Goal: Information Seeking & Learning: Learn about a topic

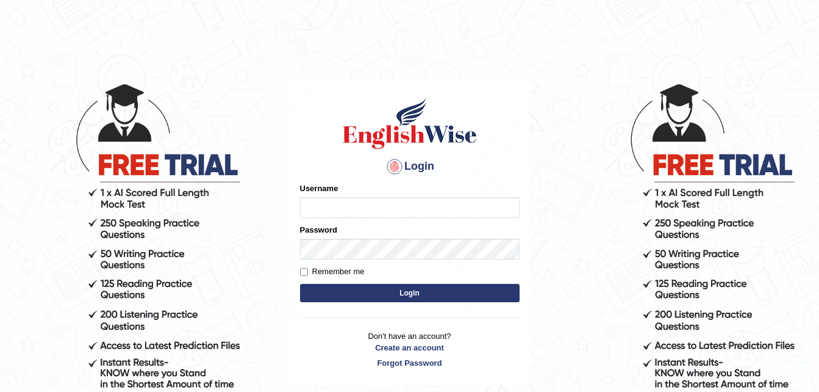
click at [400, 292] on form "Please fix the following errors: Username Password Remember me Login" at bounding box center [410, 243] width 220 height 123
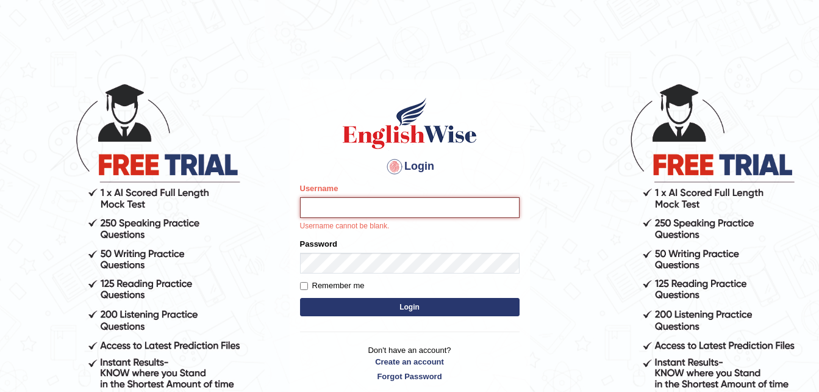
click at [345, 212] on input "Username" at bounding box center [410, 207] width 220 height 21
type input "Leticia_parramatta"
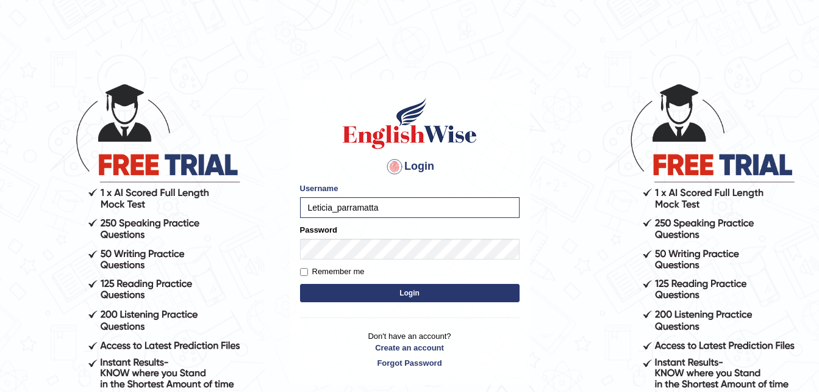
click at [379, 291] on button "Login" at bounding box center [410, 293] width 220 height 18
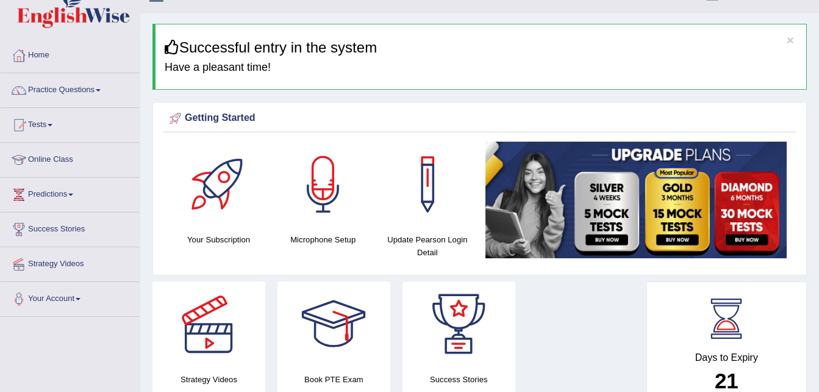
scroll to position [24, 0]
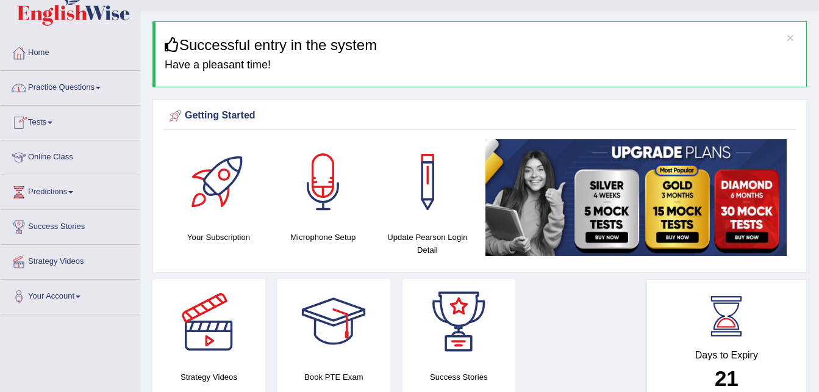
click at [100, 87] on span at bounding box center [98, 88] width 5 height 2
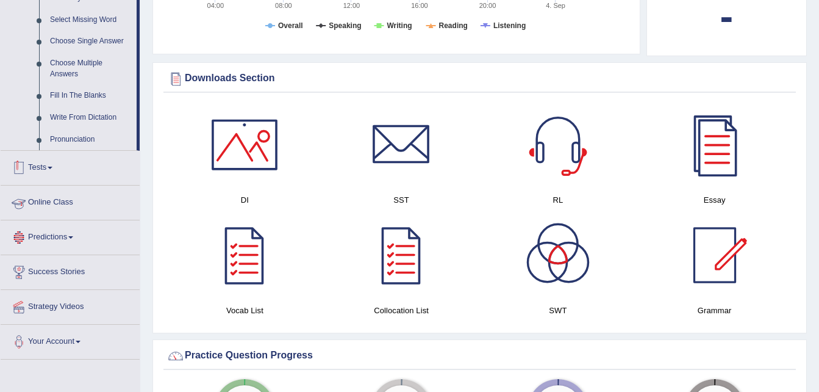
scroll to position [613, 0]
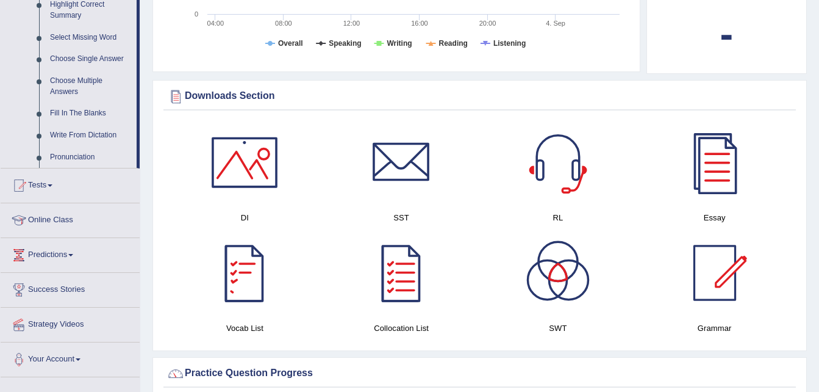
click at [253, 277] on div at bounding box center [244, 272] width 85 height 85
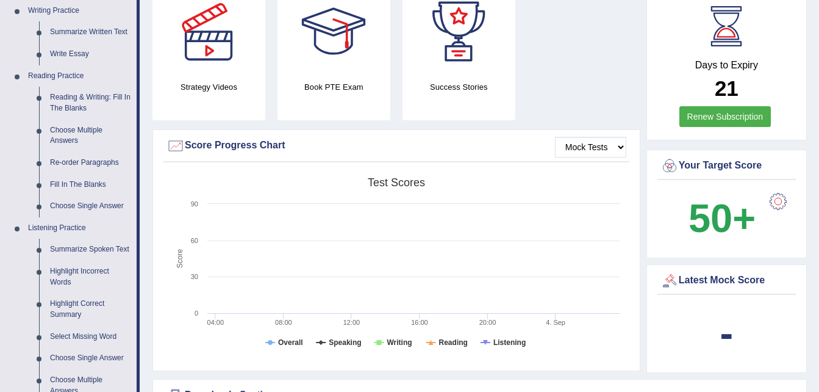
scroll to position [317, 0]
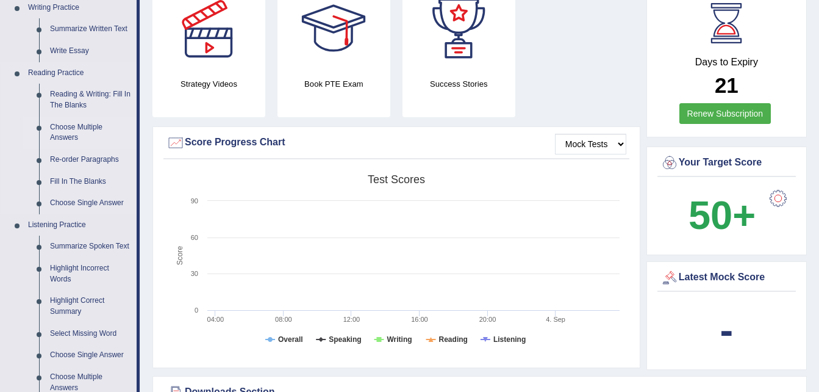
click at [72, 130] on link "Choose Multiple Answers" at bounding box center [91, 133] width 92 height 32
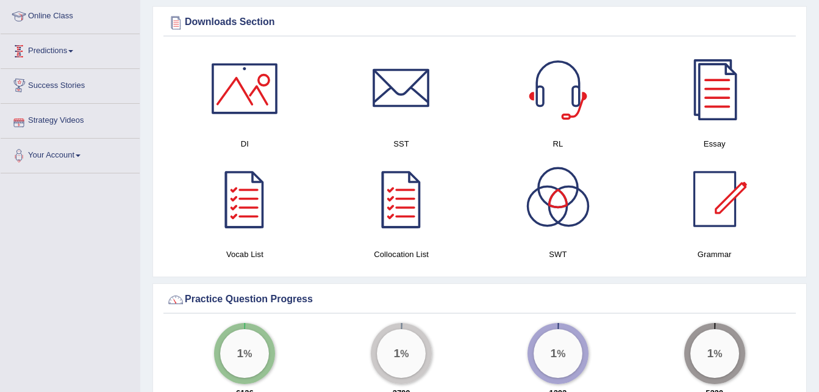
scroll to position [697, 0]
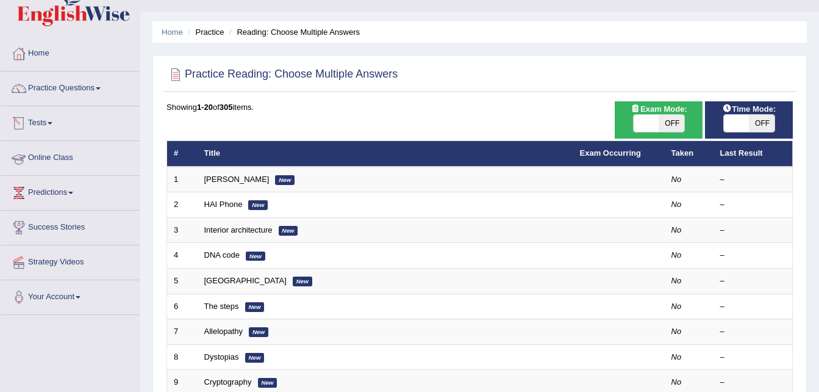
scroll to position [24, 0]
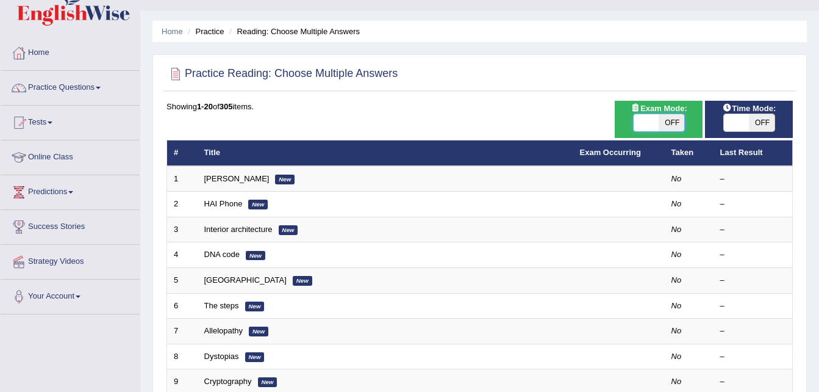
click at [647, 124] on span at bounding box center [647, 122] width 26 height 17
checkbox input "true"
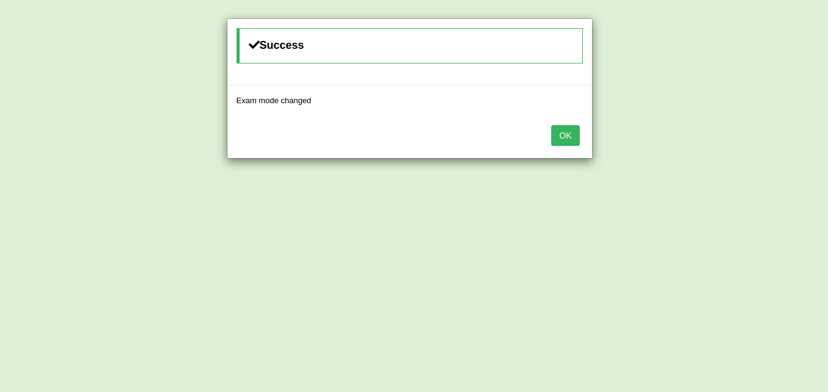
click at [569, 133] on button "OK" at bounding box center [565, 135] width 28 height 21
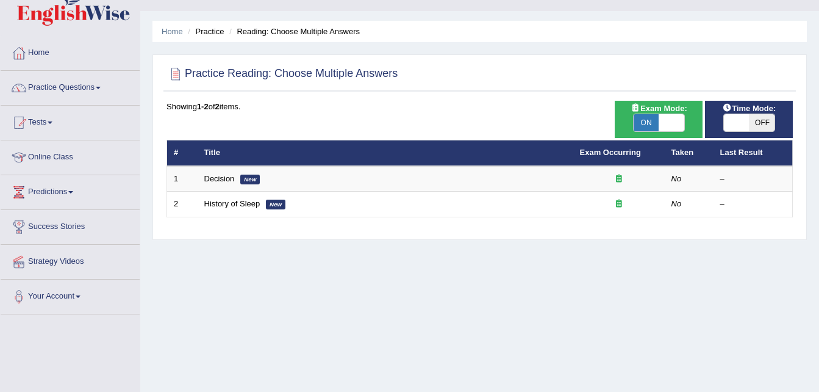
click at [648, 120] on span "ON" at bounding box center [647, 122] width 26 height 17
checkbox input "false"
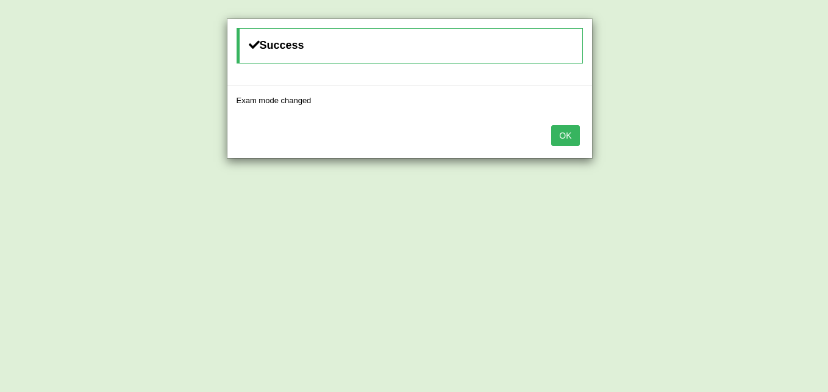
click at [569, 134] on button "OK" at bounding box center [565, 135] width 28 height 21
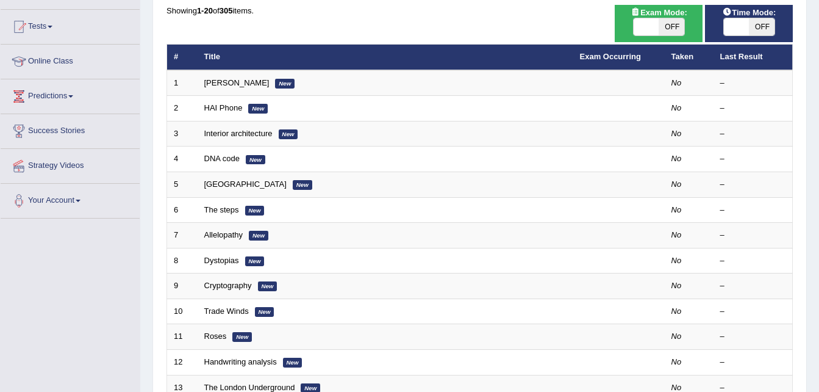
scroll to position [122, 0]
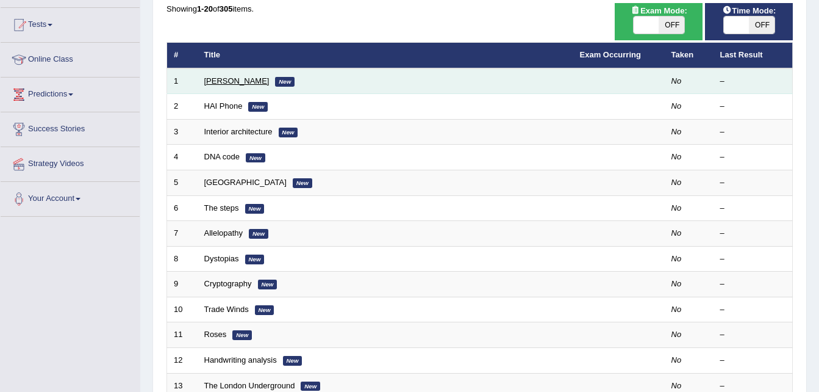
click at [220, 82] on link "[PERSON_NAME]" at bounding box center [236, 80] width 65 height 9
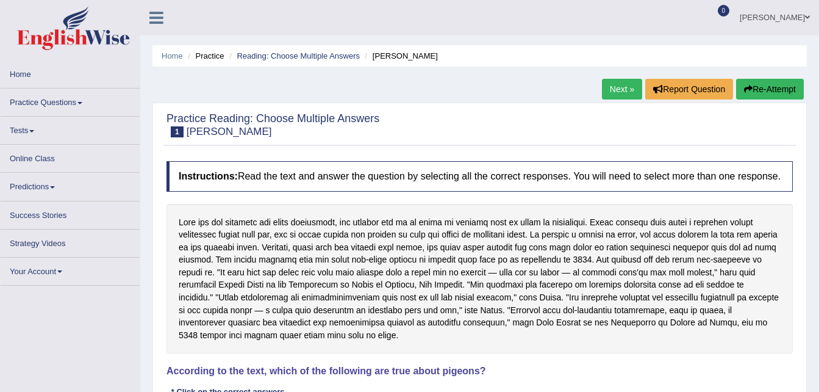
click at [220, 82] on div "Home Practice Reading: Choose Multiple Answers [PERSON_NAME] Next » Report Ques…" at bounding box center [479, 305] width 679 height 610
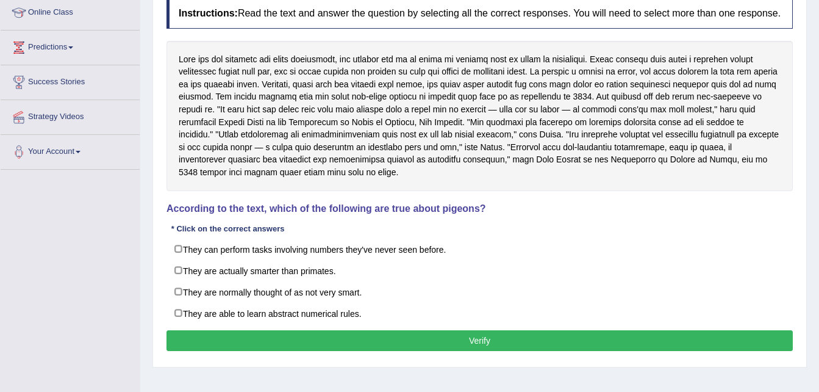
scroll to position [171, 0]
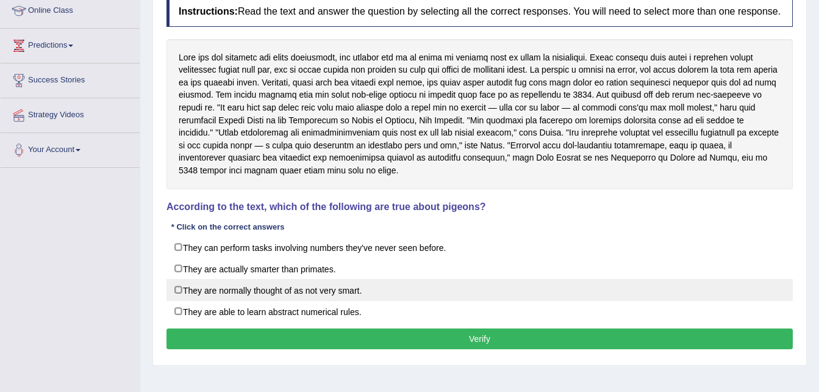
click at [179, 291] on label "They are normally thought of as not very smart." at bounding box center [480, 290] width 626 height 22
checkbox input "true"
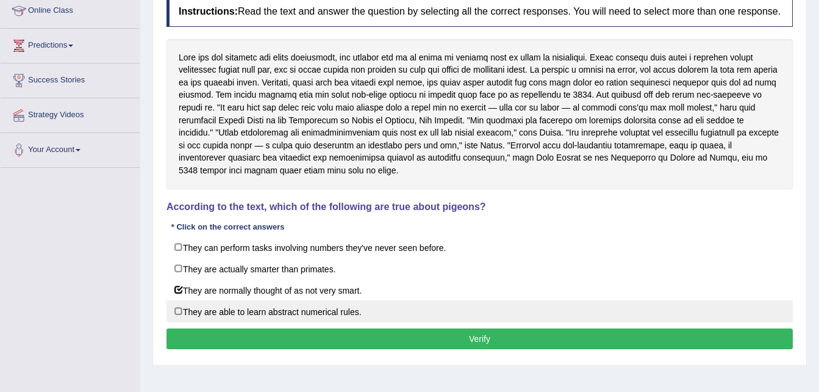
click at [179, 313] on label "They are able to learn abstract numerical rules." at bounding box center [480, 311] width 626 height 22
checkbox input "true"
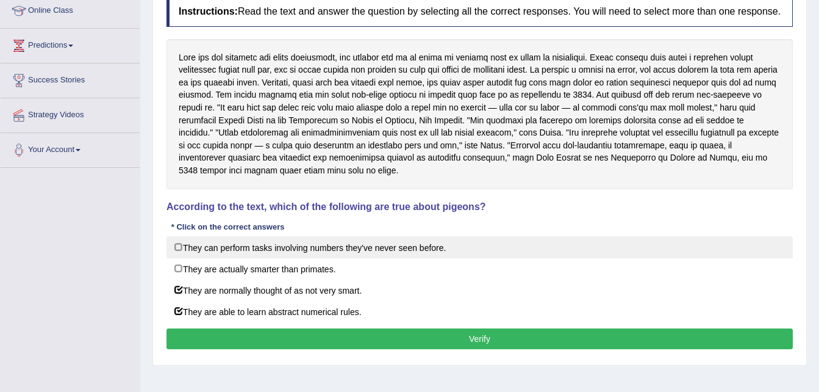
click at [177, 249] on label "They can perform tasks involving numbers they've never seen before." at bounding box center [480, 247] width 626 height 22
checkbox input "true"
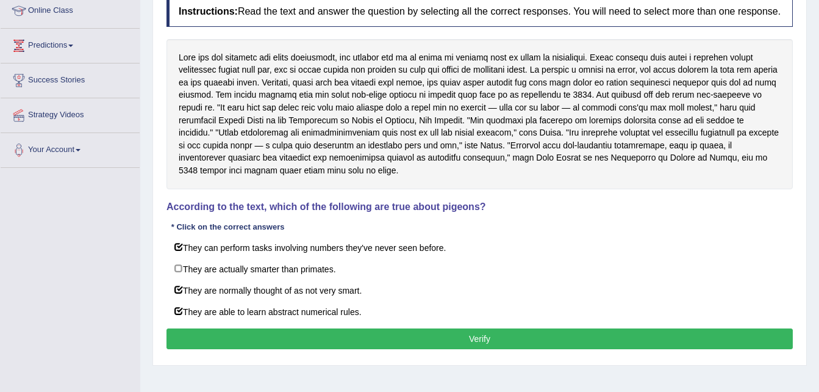
click at [359, 340] on button "Verify" at bounding box center [480, 338] width 626 height 21
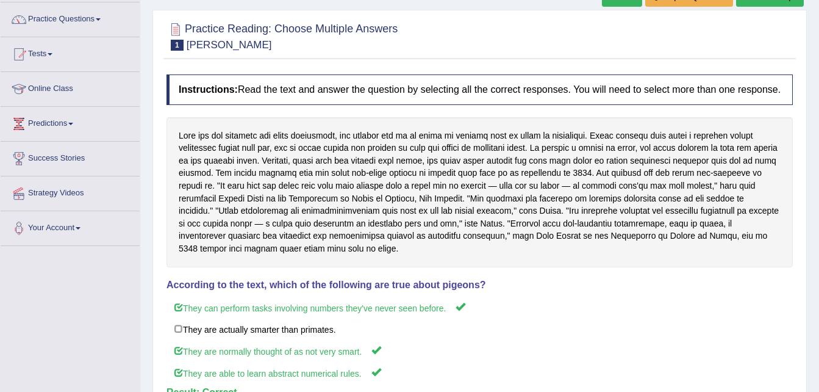
scroll to position [0, 0]
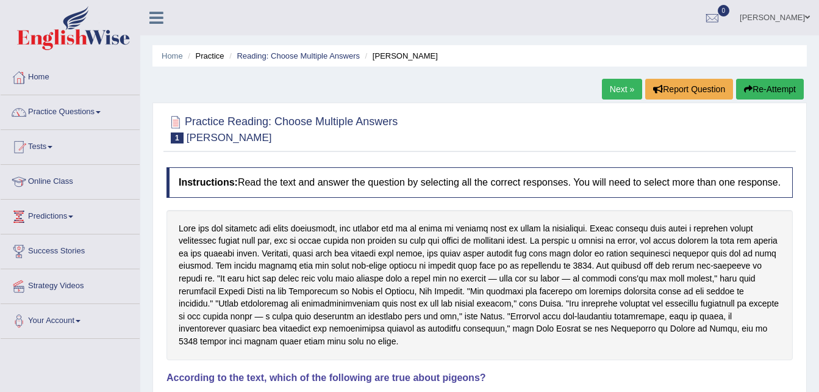
click at [615, 89] on link "Next »" at bounding box center [622, 89] width 40 height 21
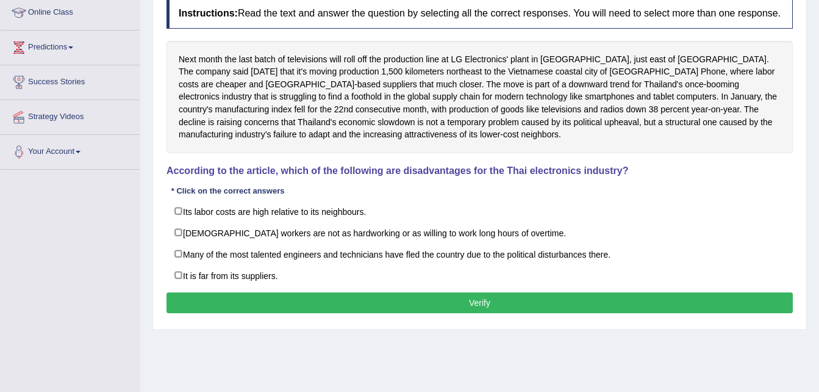
scroll to position [171, 0]
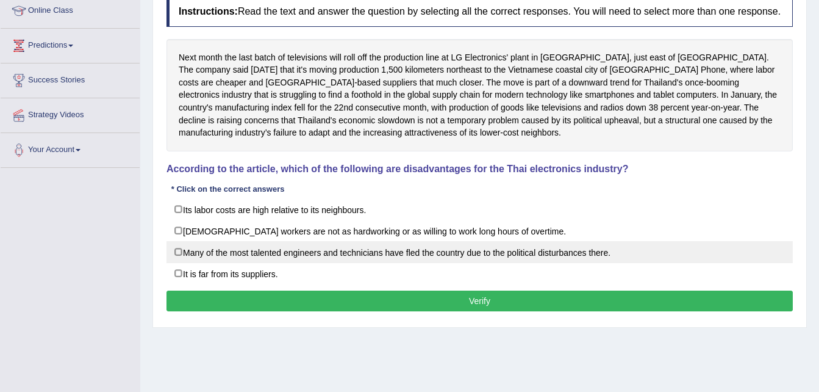
click at [386, 248] on label "Many of the most talented engineers and technicians have fled the country due t…" at bounding box center [480, 252] width 626 height 22
checkbox input "true"
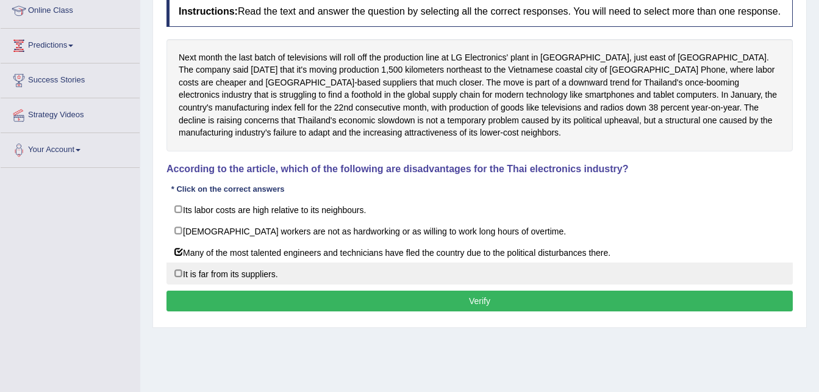
click at [178, 274] on label "It is far from its suppliers." at bounding box center [480, 273] width 626 height 22
checkbox input "true"
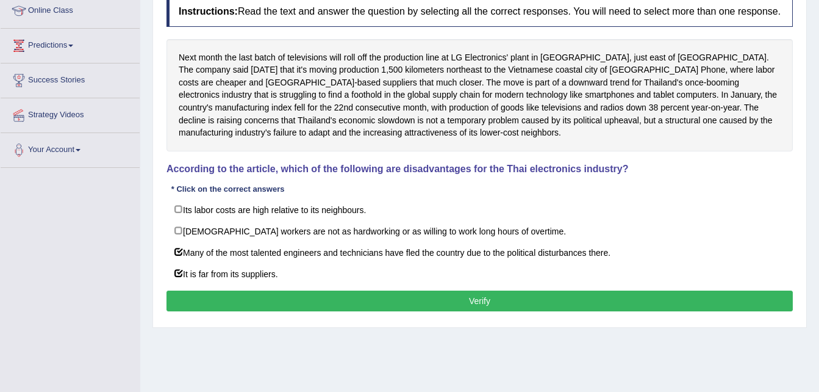
click at [239, 296] on button "Verify" at bounding box center [480, 300] width 626 height 21
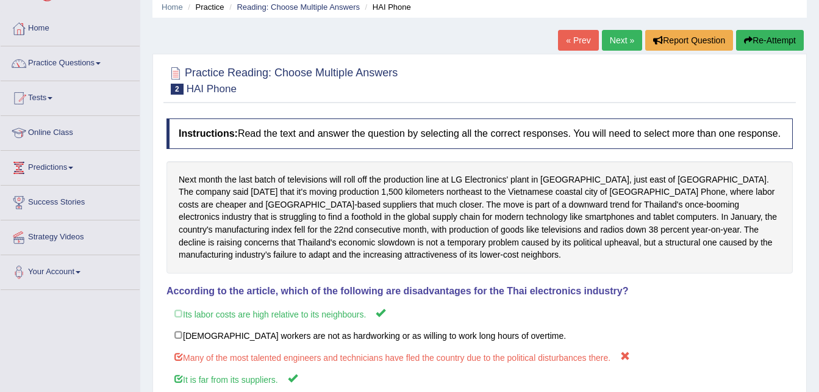
scroll to position [24, 0]
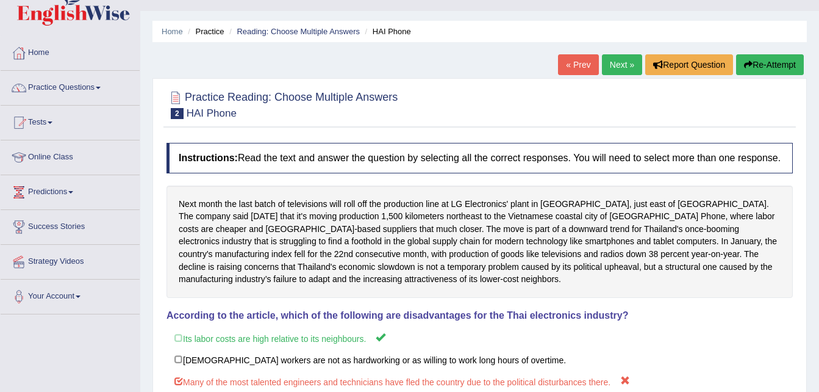
click at [621, 63] on link "Next »" at bounding box center [622, 64] width 40 height 21
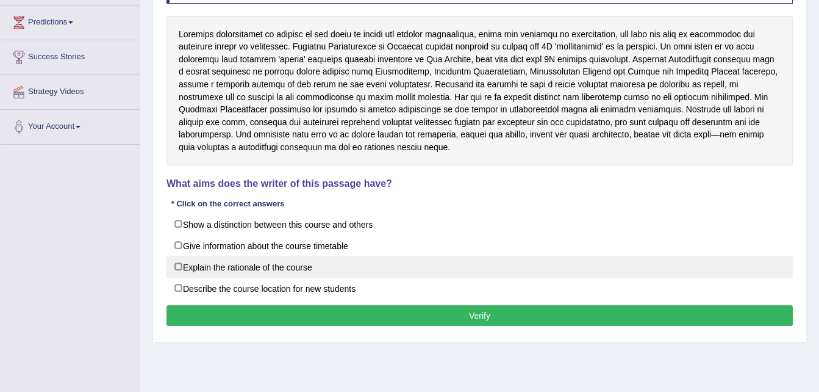
scroll to position [195, 0]
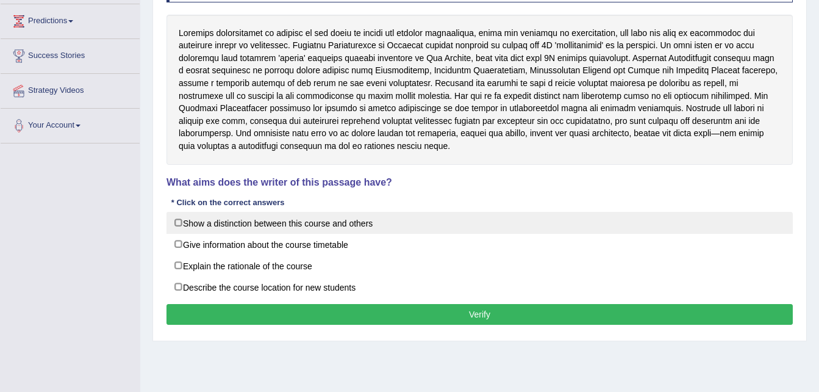
click at [175, 223] on label "Show a distinction between this course and others" at bounding box center [480, 223] width 626 height 22
checkbox input "true"
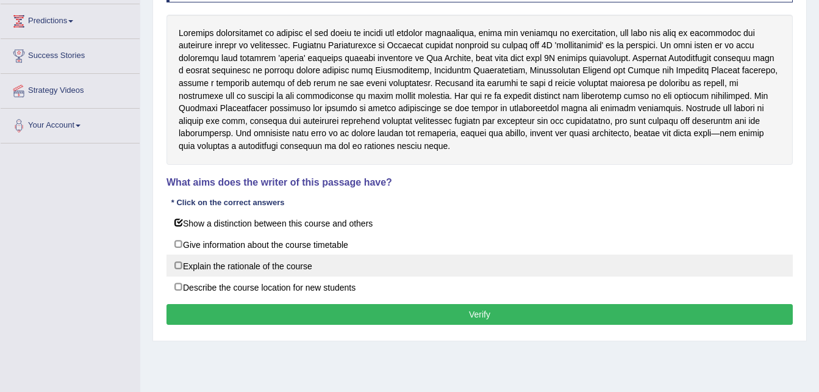
click at [174, 265] on label "Explain the rationale of the course" at bounding box center [480, 265] width 626 height 22
checkbox input "true"
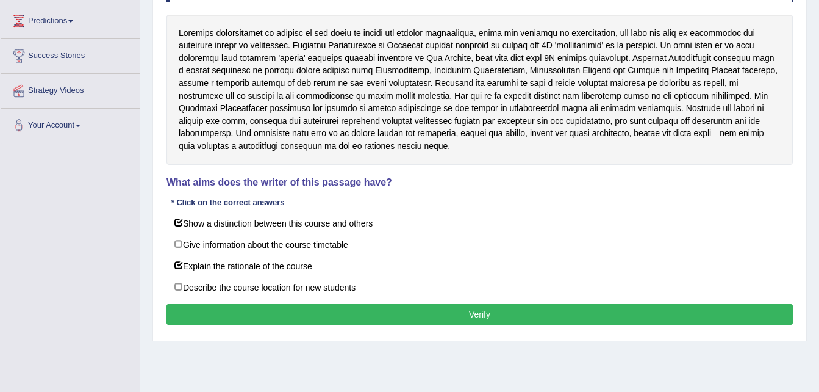
click at [242, 311] on button "Verify" at bounding box center [480, 314] width 626 height 21
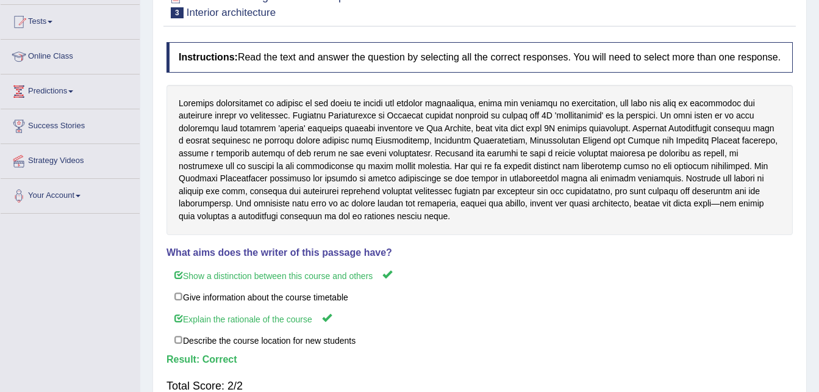
scroll to position [0, 0]
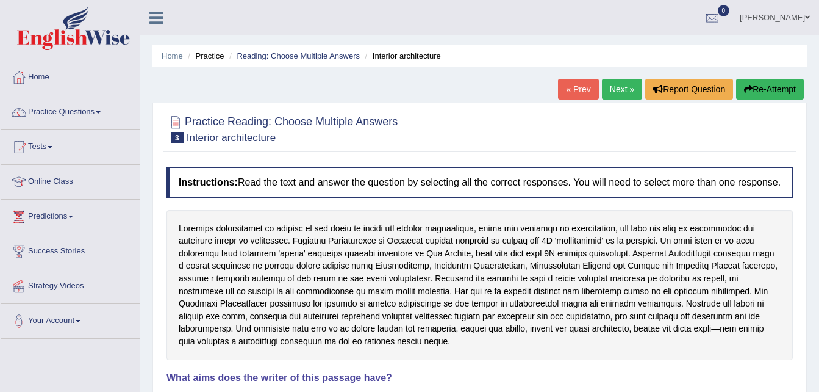
click at [615, 87] on link "Next »" at bounding box center [622, 89] width 40 height 21
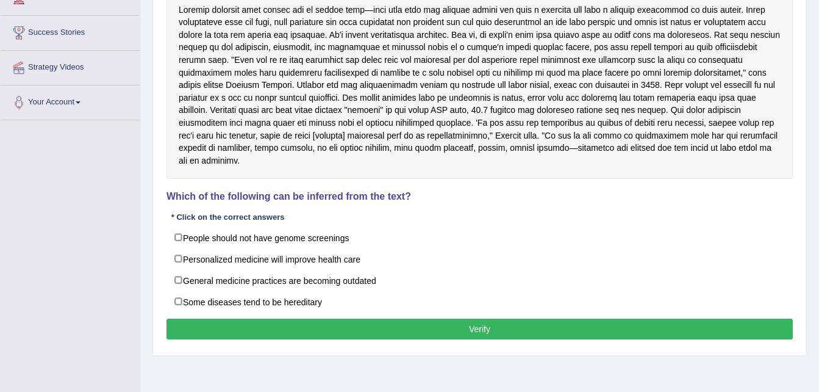
scroll to position [220, 0]
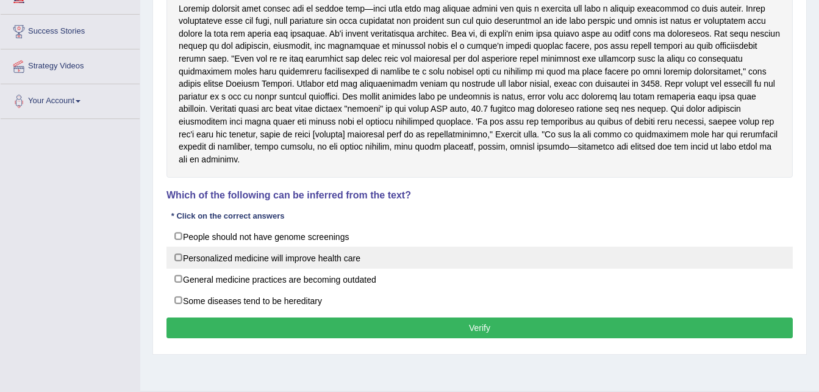
click at [182, 249] on label "Personalized medicine will improve health care" at bounding box center [480, 257] width 626 height 22
checkbox input "true"
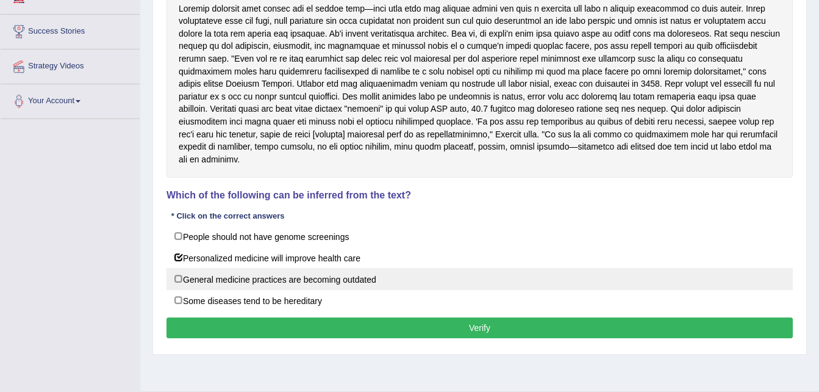
click at [177, 270] on label "General medicine practices are becoming outdated" at bounding box center [480, 279] width 626 height 22
checkbox input "true"
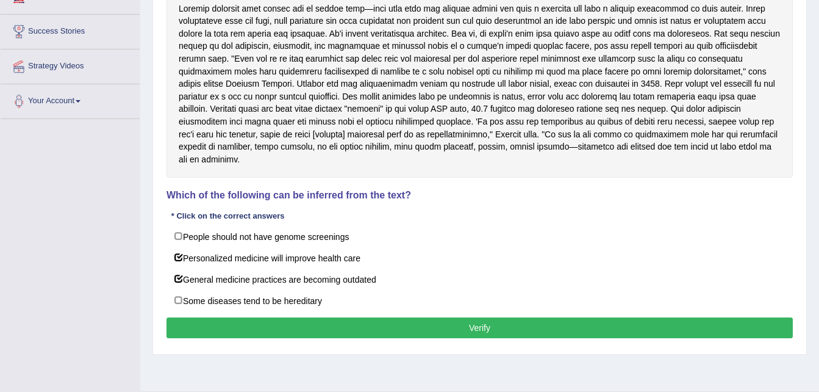
click at [219, 317] on button "Verify" at bounding box center [480, 327] width 626 height 21
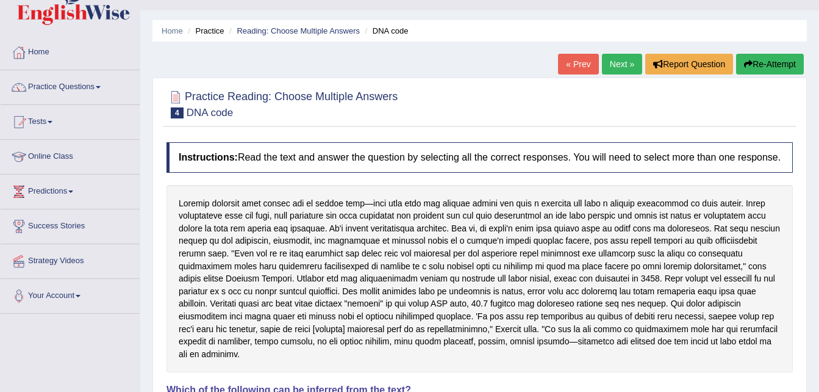
scroll to position [0, 0]
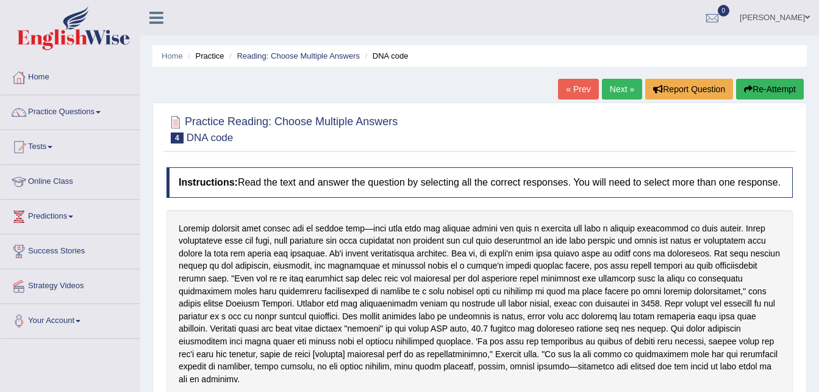
click at [627, 85] on link "Next »" at bounding box center [622, 89] width 40 height 21
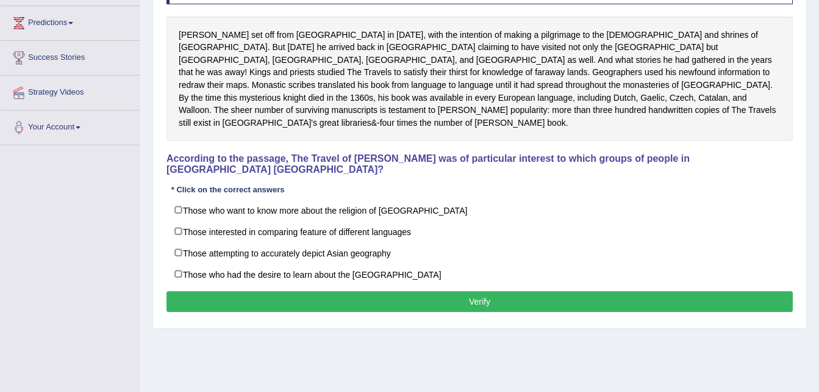
scroll to position [195, 0]
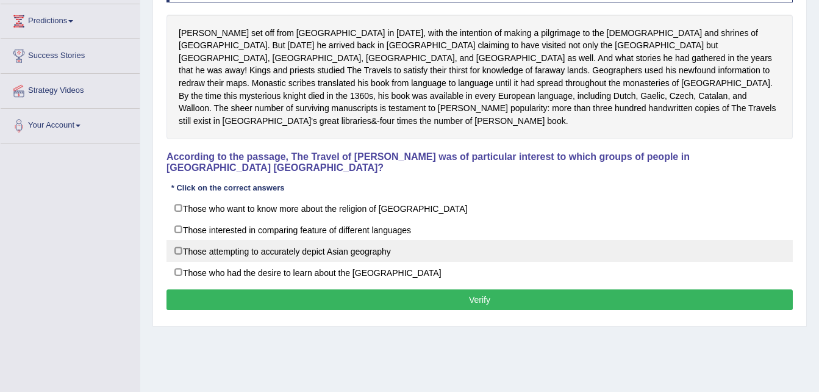
click at [273, 240] on label "Those attempting to accurately depict Asian geography" at bounding box center [480, 251] width 626 height 22
checkbox input "true"
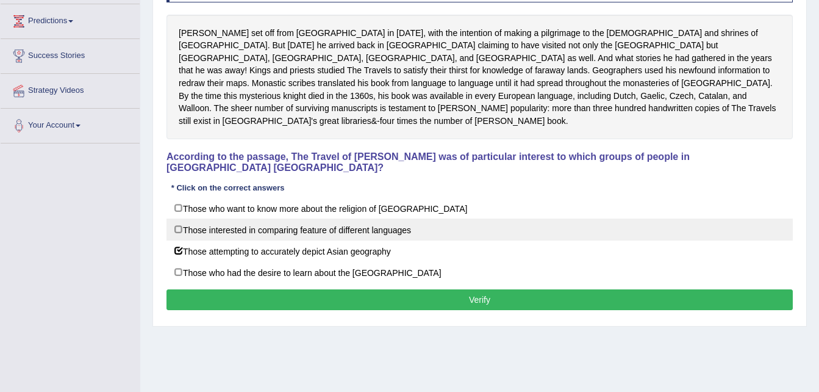
click at [276, 218] on label "Those interested in comparing feature of different languages" at bounding box center [480, 229] width 626 height 22
checkbox input "true"
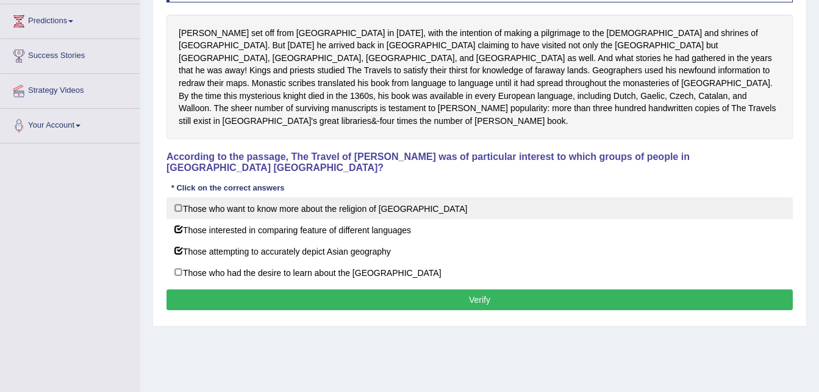
click at [283, 197] on label "Those who want to know more about the religion of [GEOGRAPHIC_DATA]" at bounding box center [480, 208] width 626 height 22
checkbox input "true"
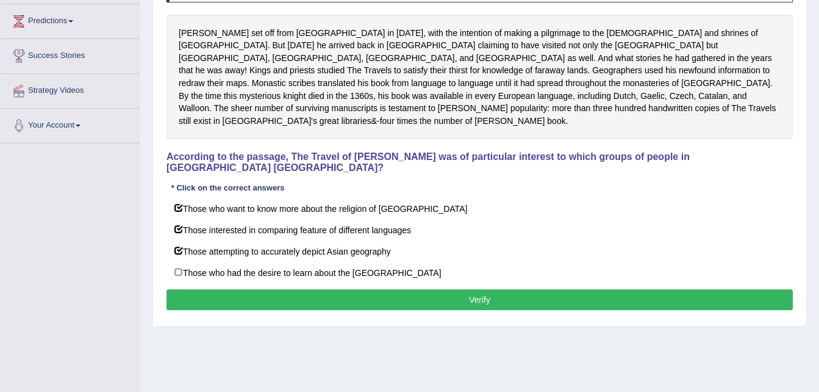
click at [428, 289] on button "Verify" at bounding box center [480, 299] width 626 height 21
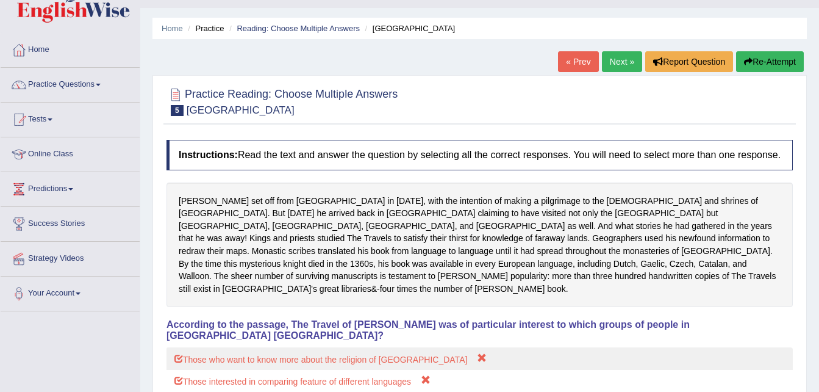
scroll to position [0, 0]
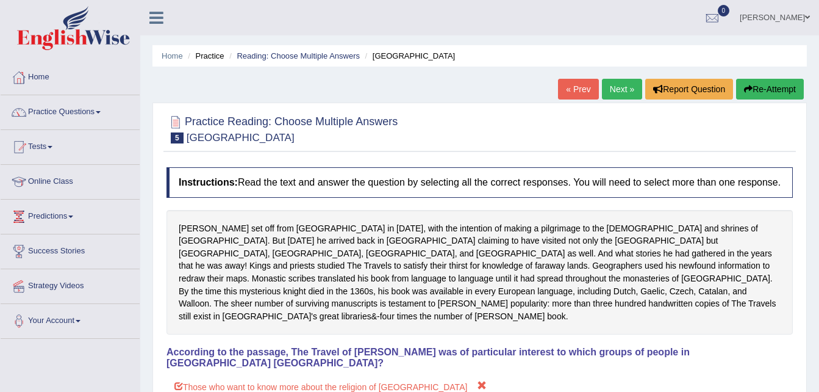
click at [757, 93] on button "Re-Attempt" at bounding box center [770, 89] width 68 height 21
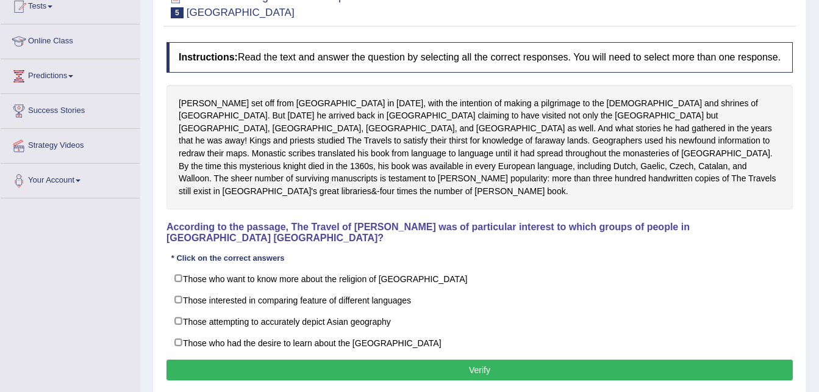
scroll to position [171, 0]
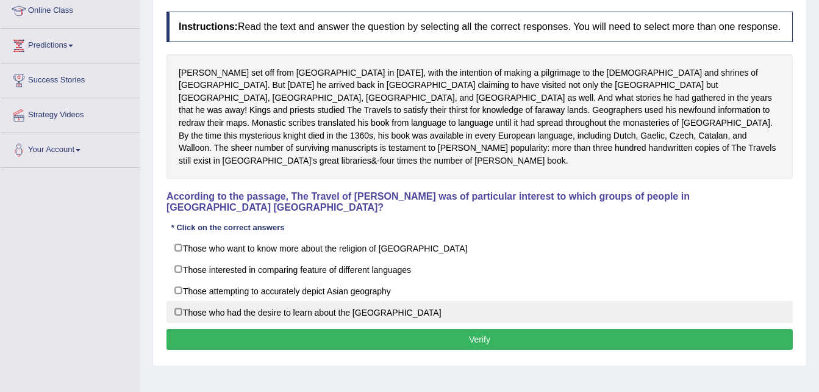
click at [356, 301] on label "Those who had the desire to learn about the [GEOGRAPHIC_DATA]" at bounding box center [480, 312] width 626 height 22
checkbox input "true"
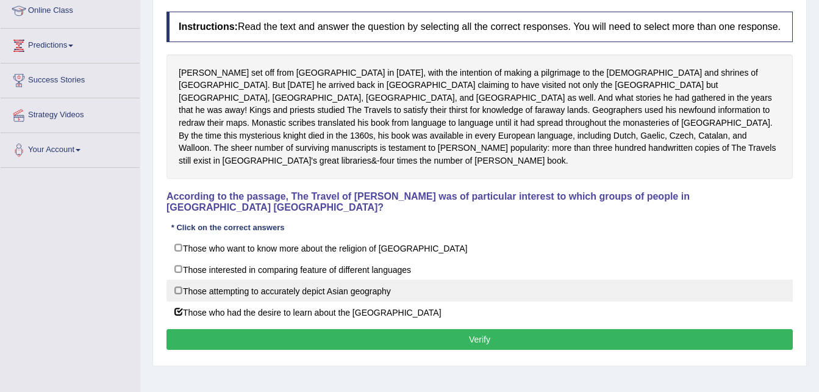
click at [362, 279] on label "Those attempting to accurately depict Asian geography" at bounding box center [480, 290] width 626 height 22
checkbox input "true"
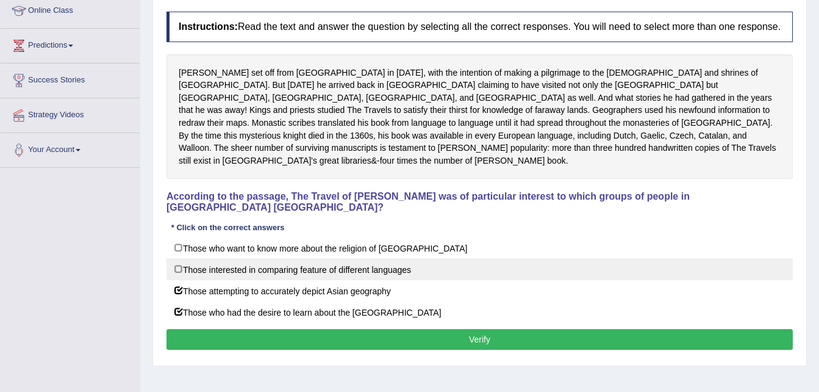
click at [376, 258] on label "Those interested in comparing feature of different languages" at bounding box center [480, 269] width 626 height 22
checkbox input "true"
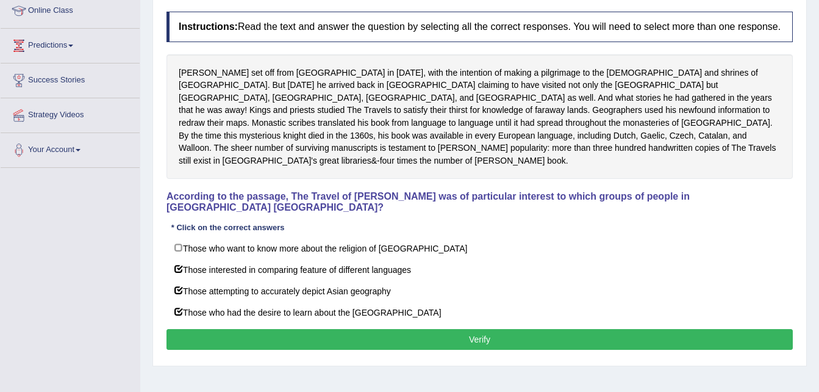
click at [426, 329] on button "Verify" at bounding box center [480, 339] width 626 height 21
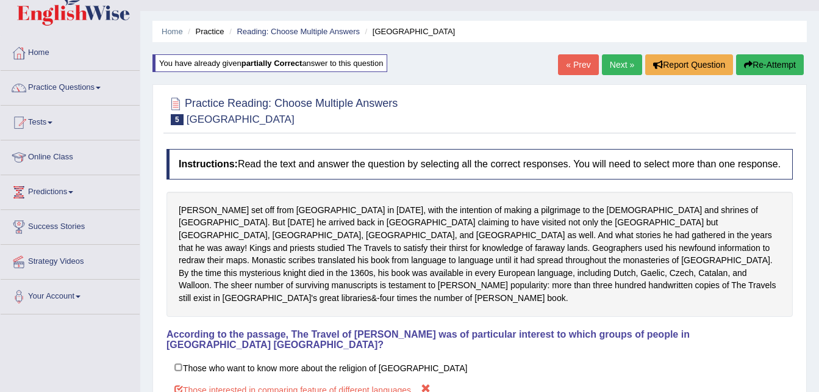
scroll to position [0, 0]
